Goal: Navigation & Orientation: Find specific page/section

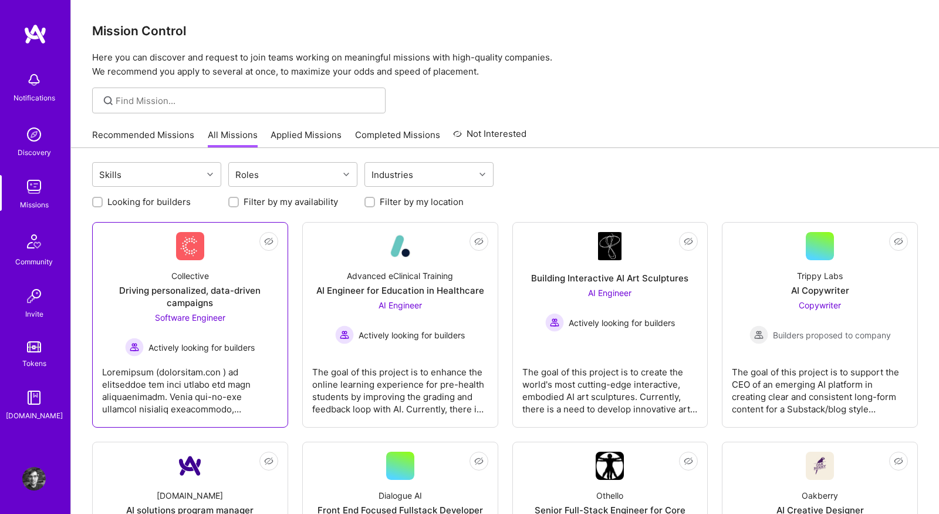
click at [138, 264] on div "Collective Driving personalized, data-driven campaigns Software Engineer Active…" at bounding box center [190, 308] width 176 height 96
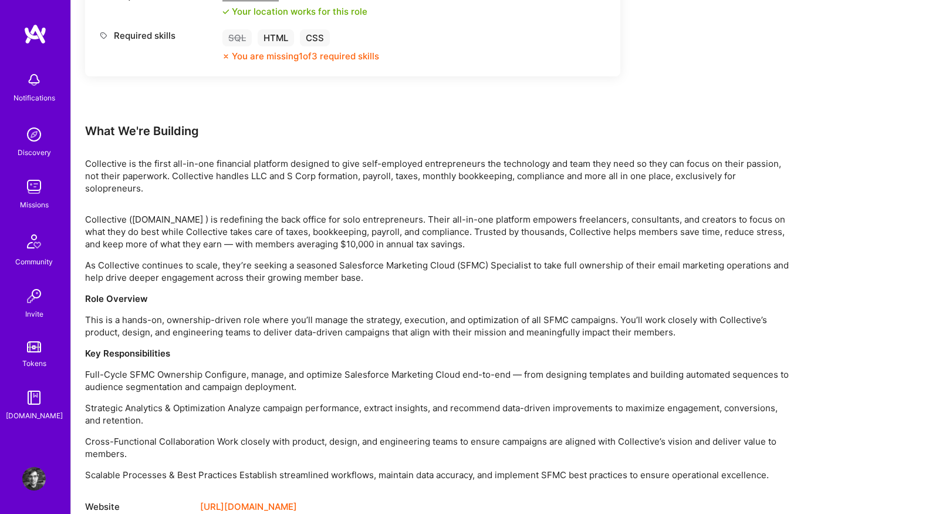
scroll to position [622, 0]
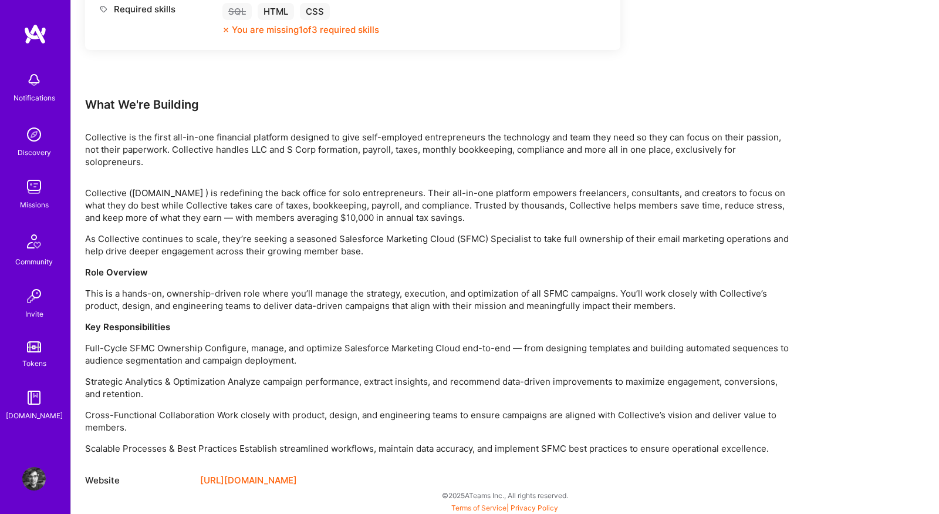
click at [234, 477] on link "[URL][DOMAIN_NAME]" at bounding box center [248, 480] width 97 height 14
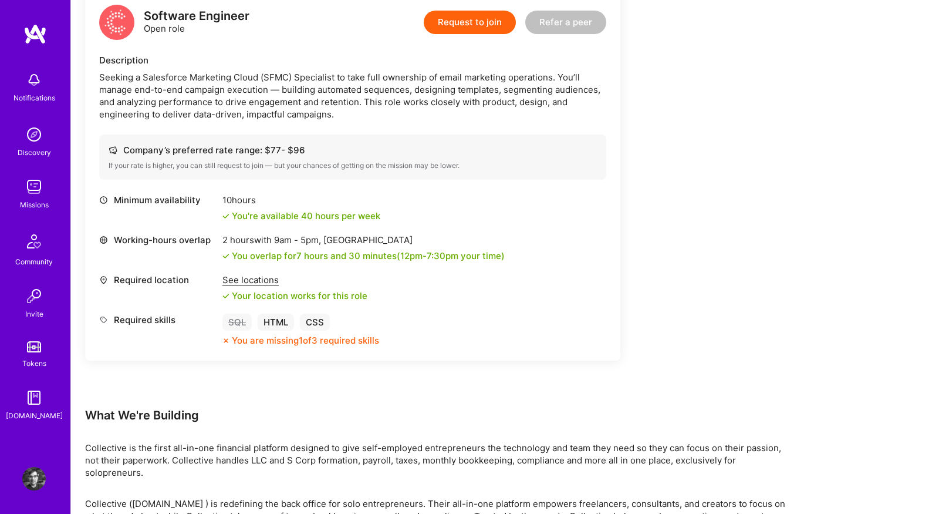
scroll to position [0, 0]
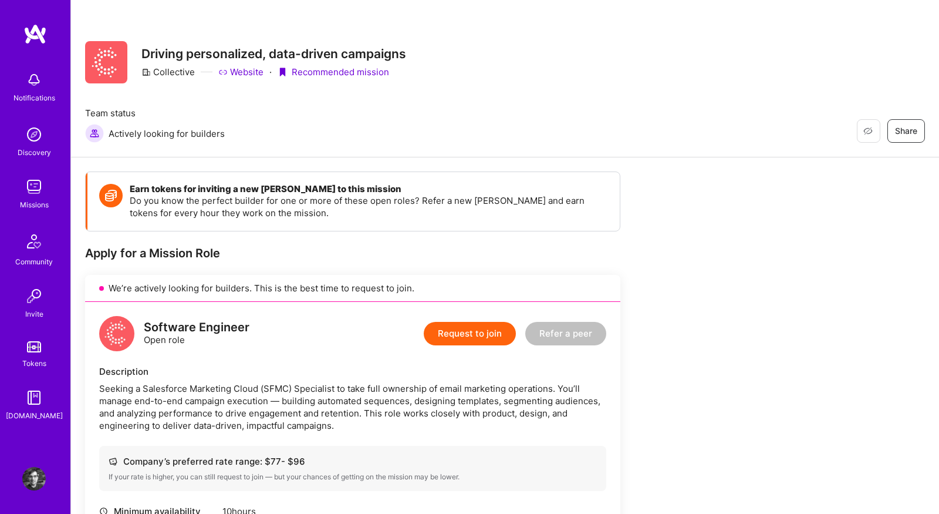
click at [33, 198] on div "Missions" at bounding box center [34, 204] width 29 height 12
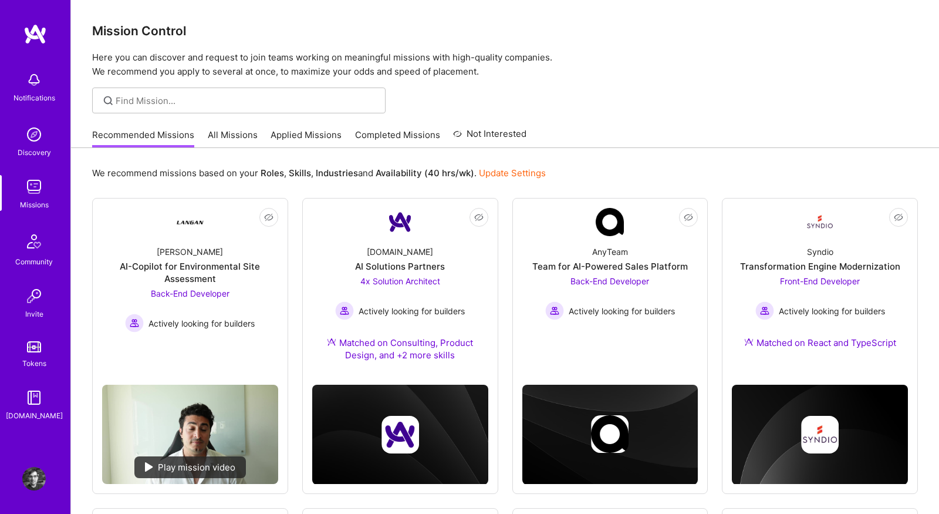
click at [231, 143] on link "All Missions" at bounding box center [233, 138] width 50 height 19
